Goal: Find specific page/section: Find specific page/section

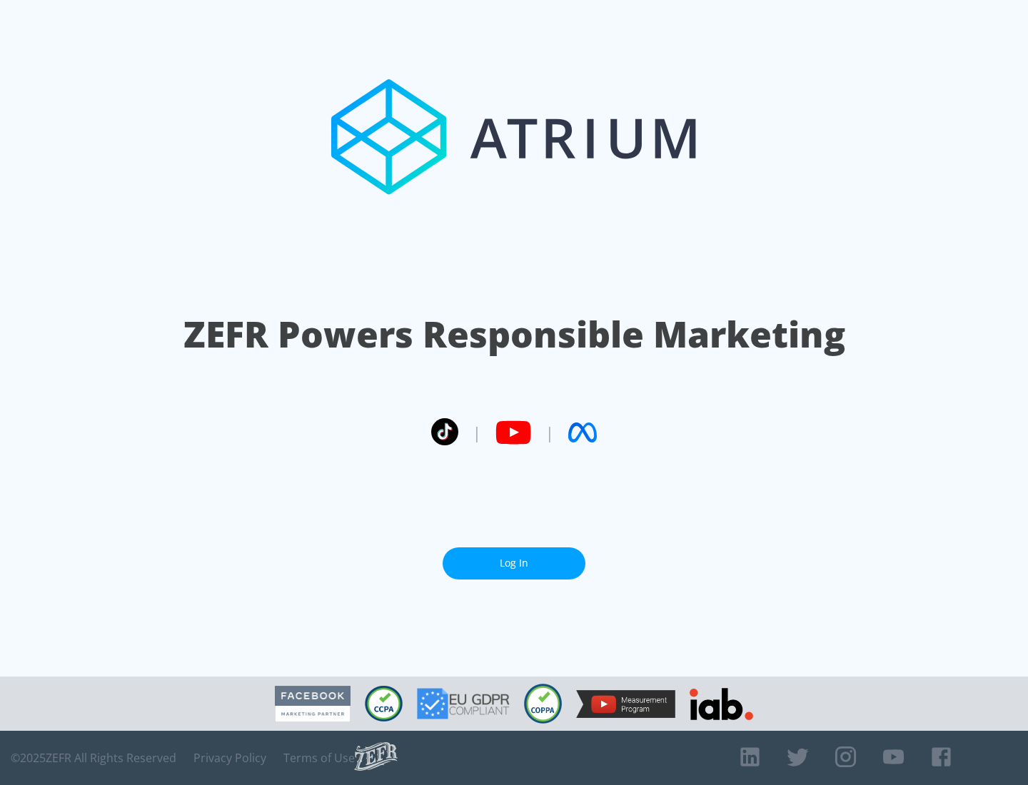
click at [514, 558] on link "Log In" at bounding box center [514, 564] width 143 height 32
